Goal: Transaction & Acquisition: Purchase product/service

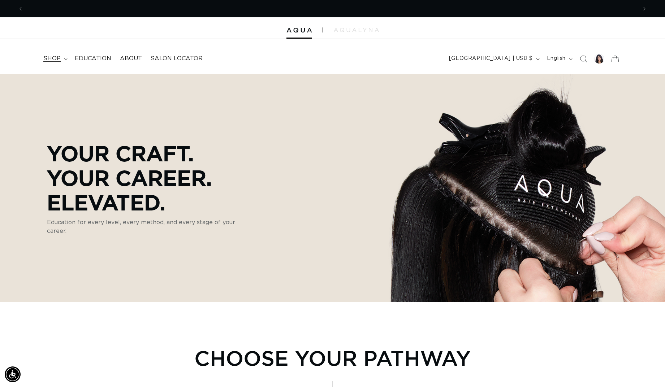
scroll to position [0, 613]
click at [61, 60] on summary "shop" at bounding box center [54, 59] width 31 height 16
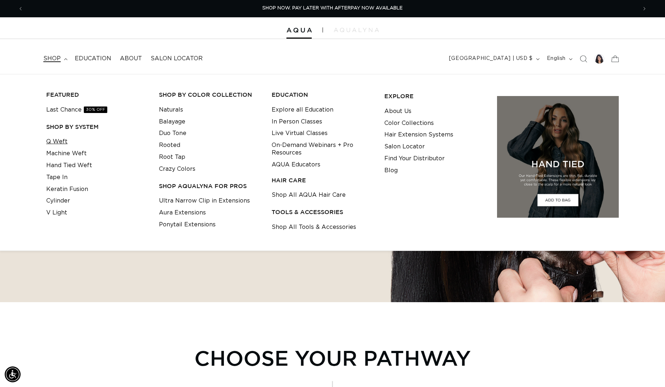
click at [57, 141] on link "Q Weft" at bounding box center [56, 142] width 21 height 12
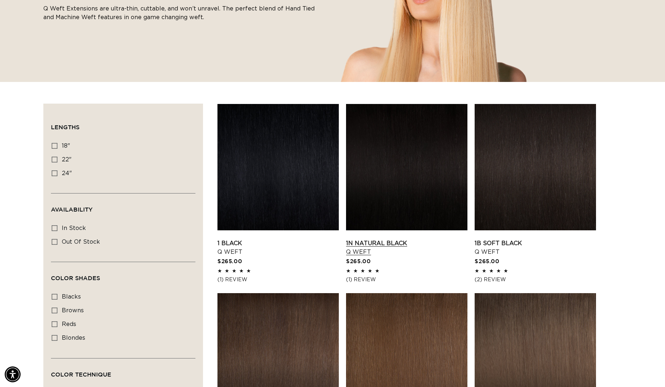
scroll to position [151, 0]
